Goal: Book appointment/travel/reservation

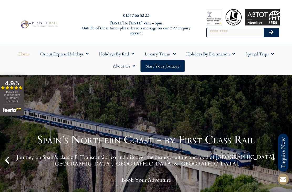
click at [114, 54] on link "Holidays by Rail" at bounding box center [117, 54] width 46 height 12
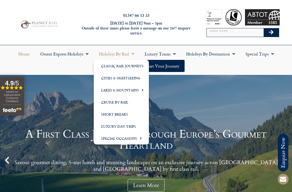
click at [128, 140] on link "Special Occasions" at bounding box center [121, 138] width 55 height 12
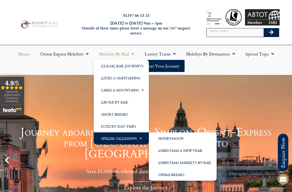
click at [177, 150] on link "Christmas & New Year" at bounding box center [183, 150] width 68 height 12
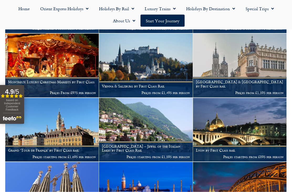
scroll to position [201, 0]
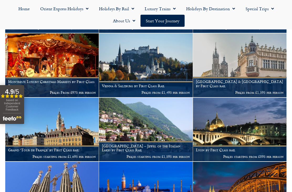
click at [162, 67] on img at bounding box center [145, 65] width 93 height 64
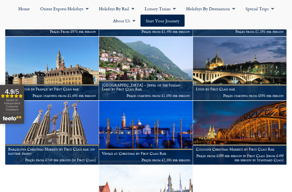
scroll to position [262, 0]
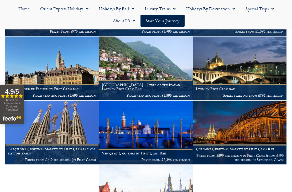
click at [165, 135] on img at bounding box center [145, 133] width 93 height 64
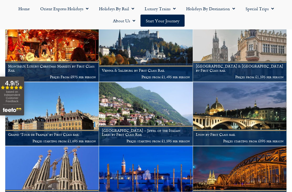
scroll to position [217, 0]
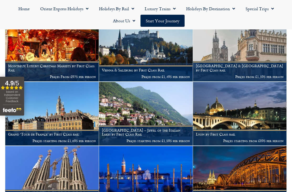
click at [235, 106] on img at bounding box center [239, 114] width 93 height 64
click at [161, 53] on img at bounding box center [145, 50] width 93 height 64
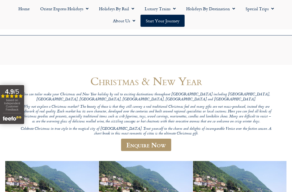
scroll to position [0, 0]
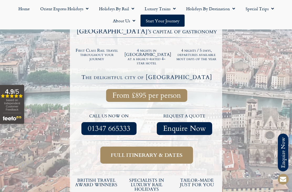
scroll to position [110, 0]
click at [179, 152] on span "Full itinerary & dates" at bounding box center [147, 155] width 72 height 7
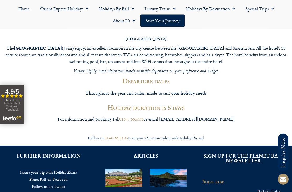
scroll to position [883, 0]
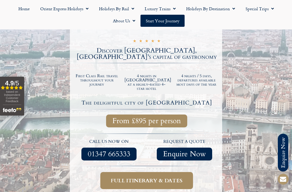
scroll to position [127, 0]
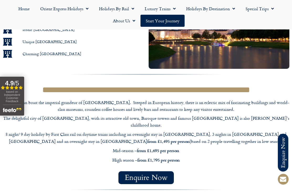
scroll to position [386, 0]
